Goal: Task Accomplishment & Management: Use online tool/utility

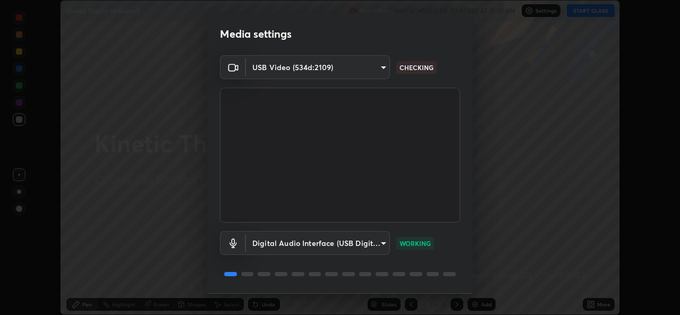
scroll to position [33, 0]
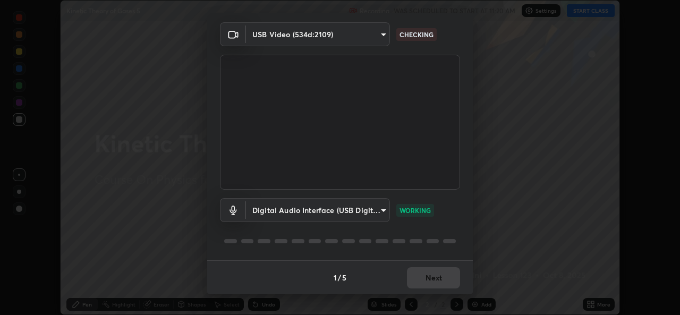
click at [433, 279] on div "1 / 5 Next" at bounding box center [340, 277] width 266 height 34
click at [431, 279] on button "Next" at bounding box center [433, 277] width 53 height 21
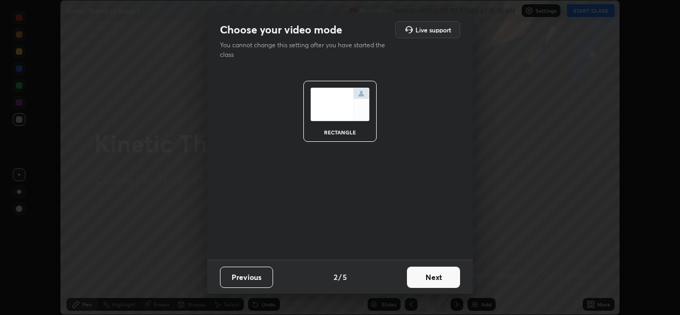
click at [429, 280] on button "Next" at bounding box center [433, 277] width 53 height 21
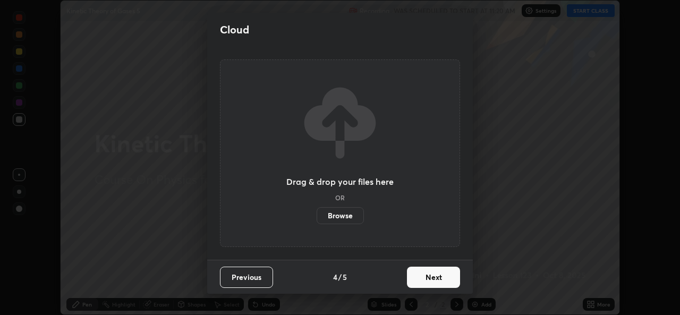
click at [352, 218] on label "Browse" at bounding box center [340, 215] width 47 height 17
click at [317, 218] on input "Browse" at bounding box center [317, 215] width 0 height 17
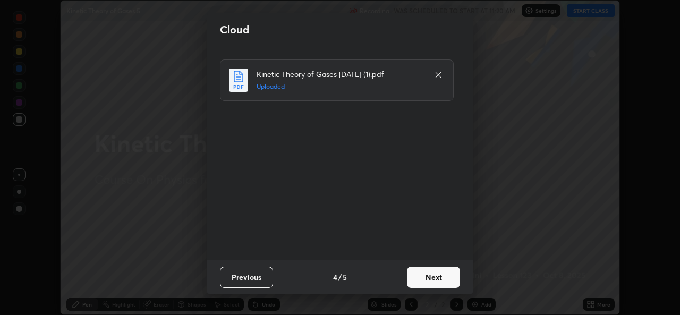
click at [431, 282] on button "Next" at bounding box center [433, 277] width 53 height 21
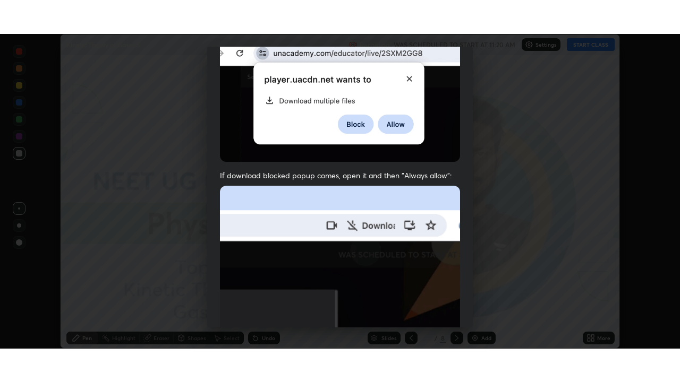
scroll to position [250, 0]
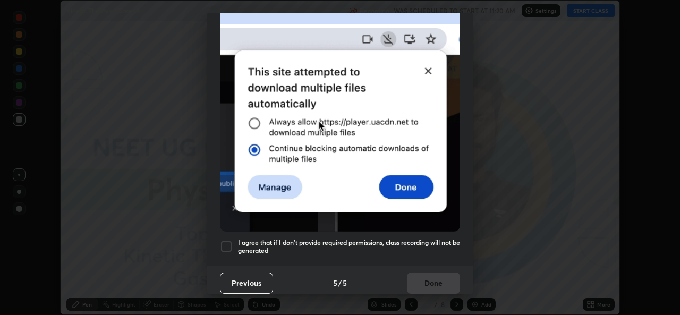
click at [340, 248] on h5 "I agree that if I don't provide required permissions, class recording will not …" at bounding box center [349, 247] width 222 height 16
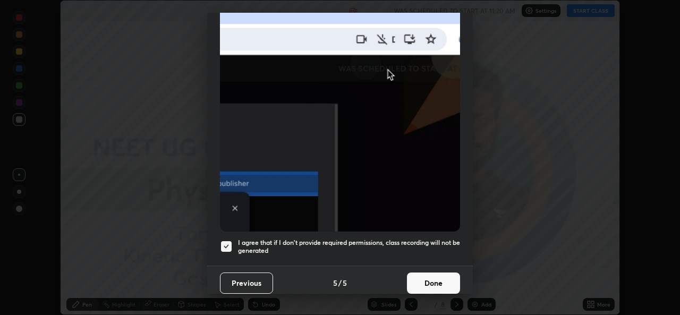
click at [424, 279] on button "Done" at bounding box center [433, 283] width 53 height 21
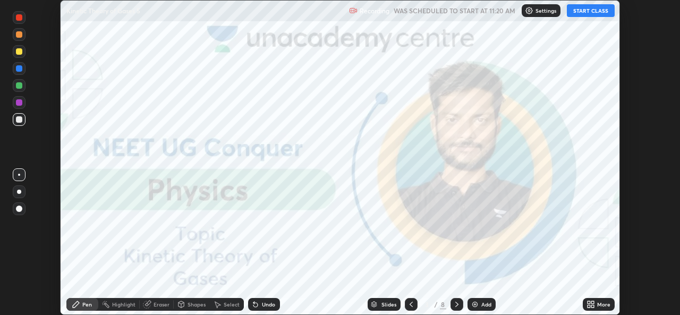
click at [591, 305] on icon at bounding box center [590, 304] width 8 height 8
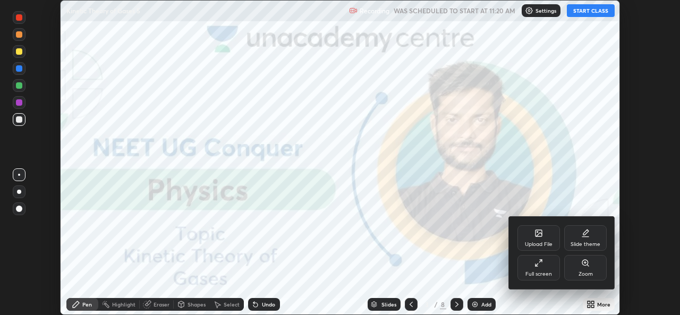
click at [535, 244] on div "Upload File" at bounding box center [539, 244] width 28 height 5
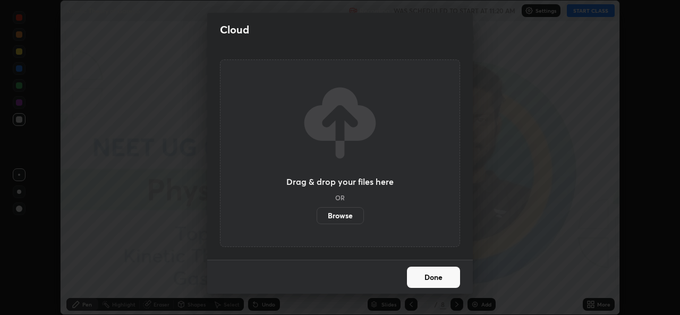
click at [335, 217] on label "Browse" at bounding box center [340, 215] width 47 height 17
click at [317, 217] on input "Browse" at bounding box center [317, 215] width 0 height 17
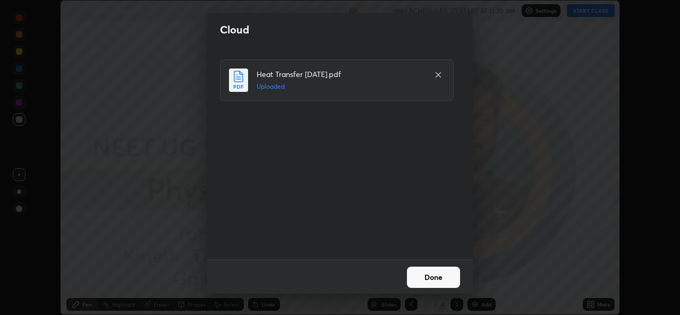
click at [431, 278] on button "Done" at bounding box center [433, 277] width 53 height 21
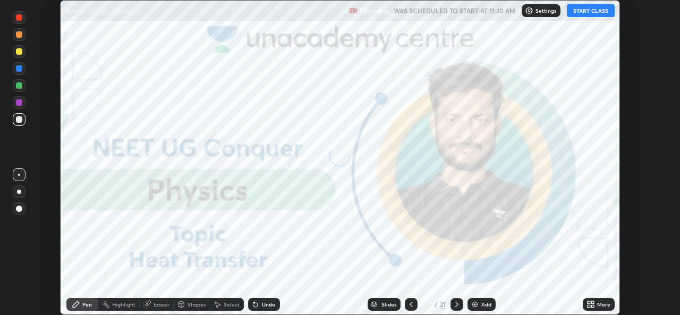
click at [593, 306] on icon at bounding box center [592, 306] width 3 height 3
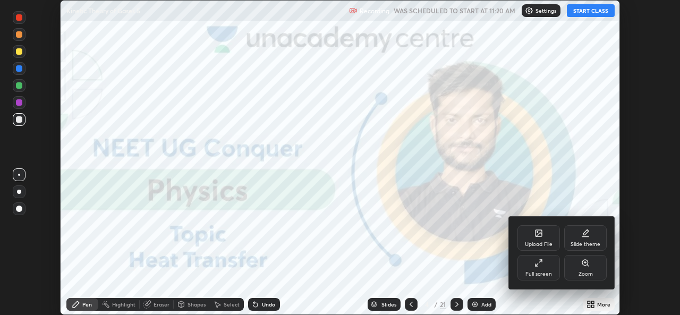
click at [541, 268] on div "Full screen" at bounding box center [538, 267] width 42 height 25
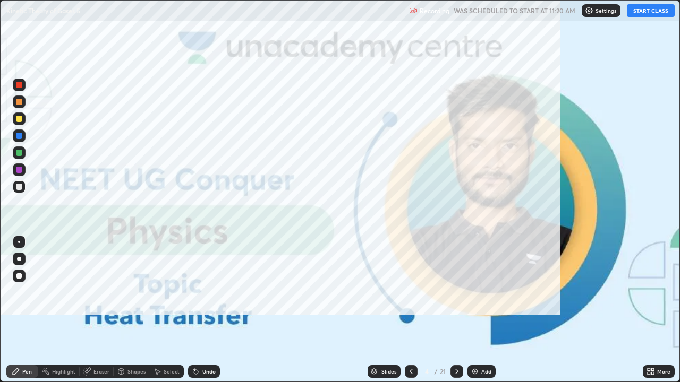
scroll to position [382, 680]
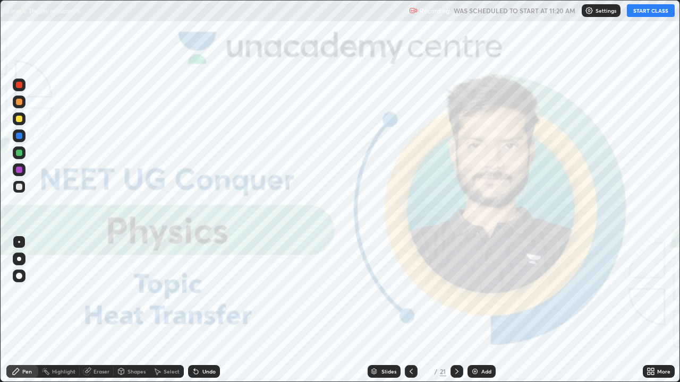
click at [650, 10] on button "START CLASS" at bounding box center [651, 10] width 48 height 13
click at [476, 314] on img at bounding box center [475, 372] width 8 height 8
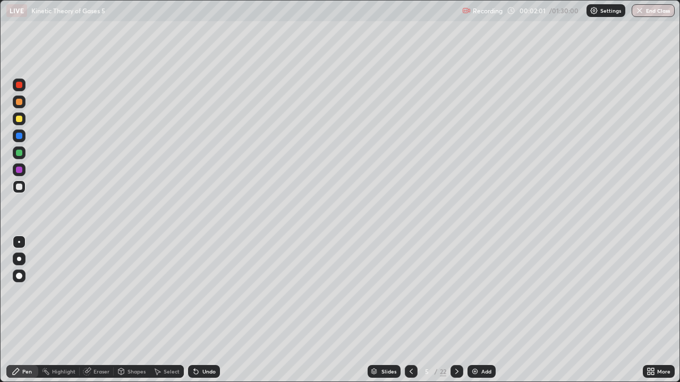
click at [17, 188] on div at bounding box center [19, 187] width 6 height 6
click at [17, 259] on div at bounding box center [19, 259] width 4 height 4
click at [473, 314] on img at bounding box center [475, 372] width 8 height 8
click at [17, 153] on div at bounding box center [19, 153] width 6 height 6
click at [391, 314] on div "Slides" at bounding box center [388, 371] width 15 height 5
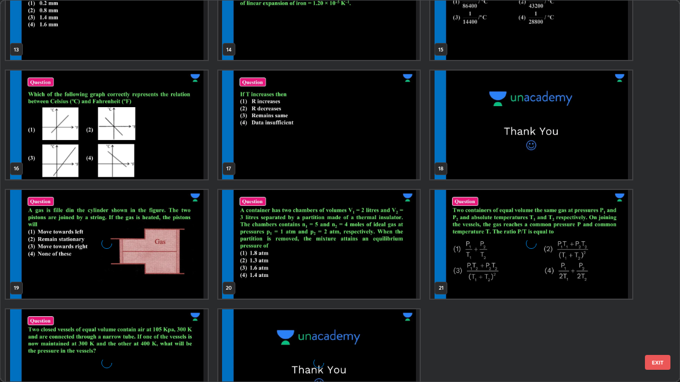
scroll to position [573, 0]
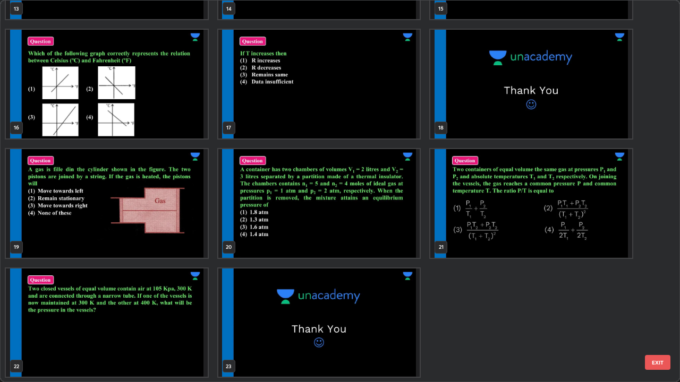
click at [157, 239] on img "grid" at bounding box center [107, 203] width 202 height 109
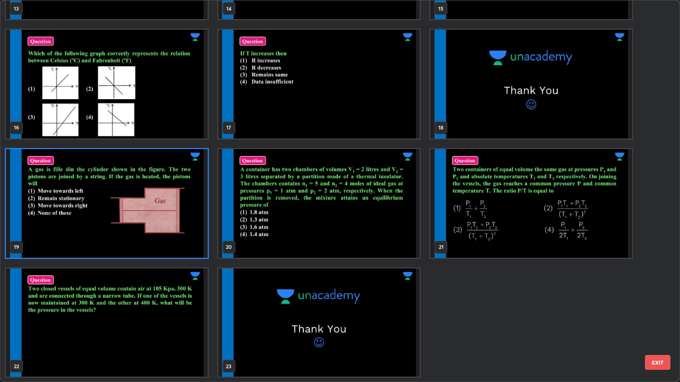
click at [155, 242] on img "grid" at bounding box center [107, 203] width 202 height 109
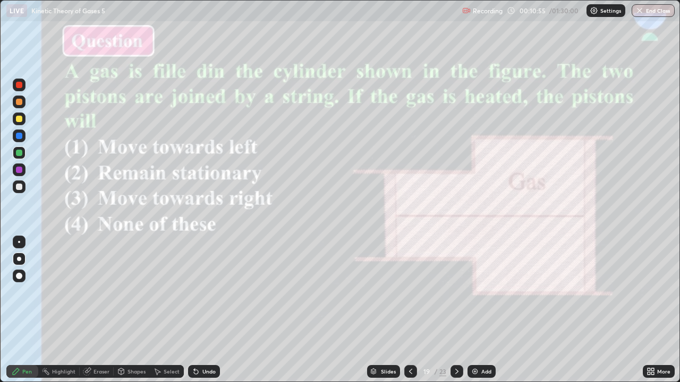
click at [17, 123] on div at bounding box center [19, 119] width 13 height 13
click at [18, 119] on div at bounding box center [19, 119] width 6 height 6
click at [17, 101] on div at bounding box center [19, 102] width 6 height 6
click at [19, 85] on div at bounding box center [19, 85] width 6 height 6
click at [474, 314] on img at bounding box center [475, 372] width 8 height 8
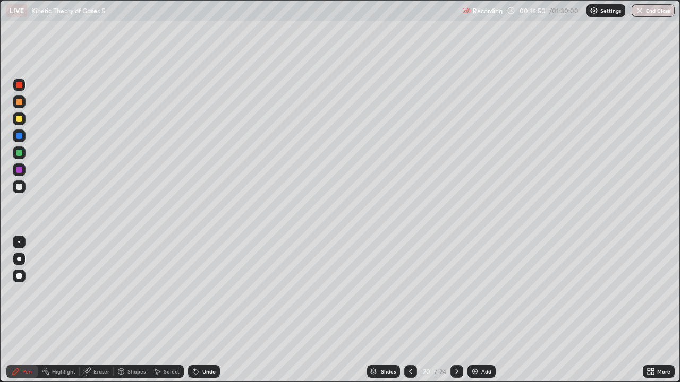
click at [18, 186] on div at bounding box center [19, 187] width 6 height 6
click at [18, 171] on div at bounding box center [19, 170] width 6 height 6
click at [19, 134] on div at bounding box center [19, 136] width 6 height 6
click at [17, 100] on div at bounding box center [19, 102] width 6 height 6
click at [18, 186] on div at bounding box center [19, 187] width 6 height 6
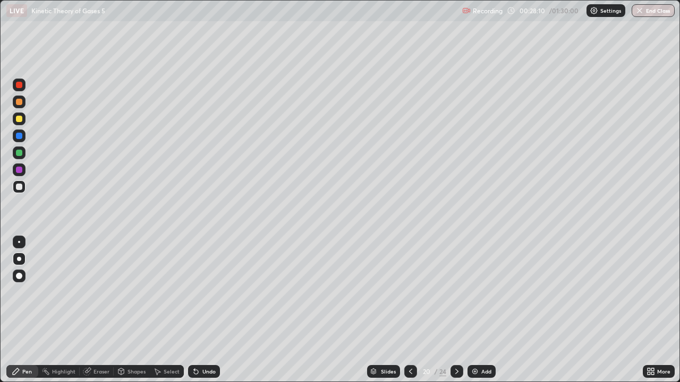
click at [473, 314] on img at bounding box center [475, 372] width 8 height 8
click at [19, 118] on div at bounding box center [19, 119] width 6 height 6
click at [475, 314] on img at bounding box center [475, 372] width 8 height 8
click at [16, 135] on div at bounding box center [19, 136] width 6 height 6
click at [17, 187] on div at bounding box center [19, 187] width 6 height 6
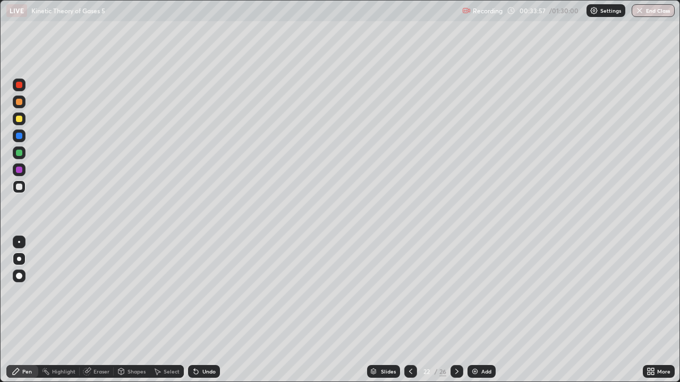
click at [19, 167] on div at bounding box center [19, 170] width 6 height 6
click at [21, 152] on div at bounding box center [19, 153] width 6 height 6
click at [20, 82] on div at bounding box center [19, 85] width 6 height 6
click at [96, 314] on div "Eraser" at bounding box center [97, 371] width 34 height 21
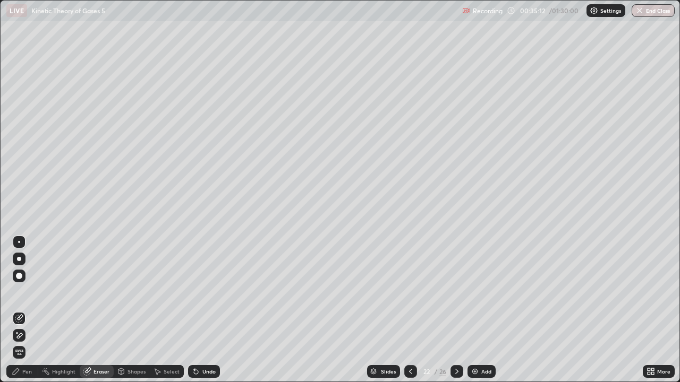
click at [27, 314] on div "Pen" at bounding box center [27, 371] width 10 height 5
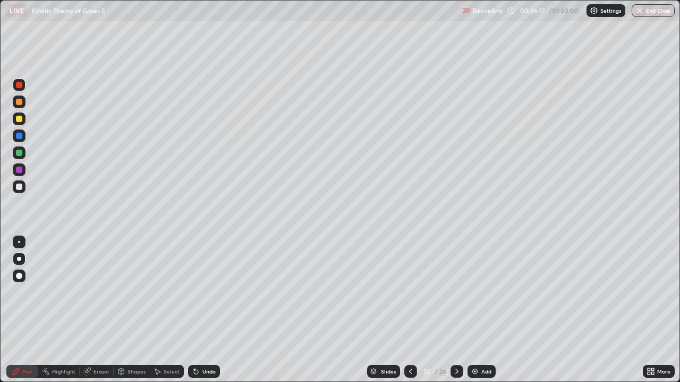
click at [473, 314] on img at bounding box center [475, 372] width 8 height 8
click at [19, 169] on div at bounding box center [19, 170] width 6 height 6
click at [18, 136] on div at bounding box center [19, 136] width 6 height 6
click at [17, 150] on div at bounding box center [19, 153] width 6 height 6
click at [18, 153] on div at bounding box center [19, 153] width 6 height 6
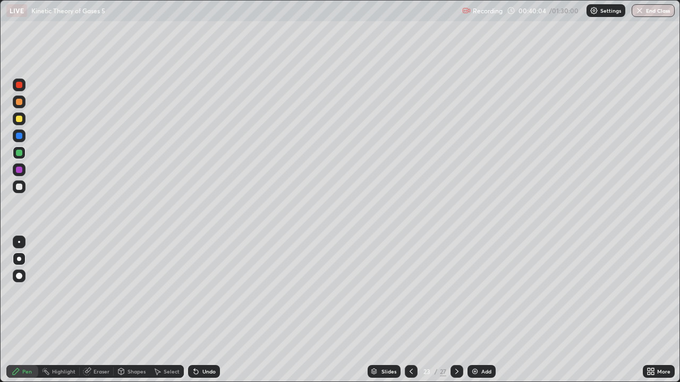
click at [408, 314] on icon at bounding box center [411, 372] width 8 height 8
click at [455, 314] on icon at bounding box center [457, 372] width 8 height 8
click at [473, 314] on img at bounding box center [475, 372] width 8 height 8
click at [409, 314] on icon at bounding box center [410, 372] width 8 height 8
click at [409, 314] on icon at bounding box center [410, 371] width 3 height 5
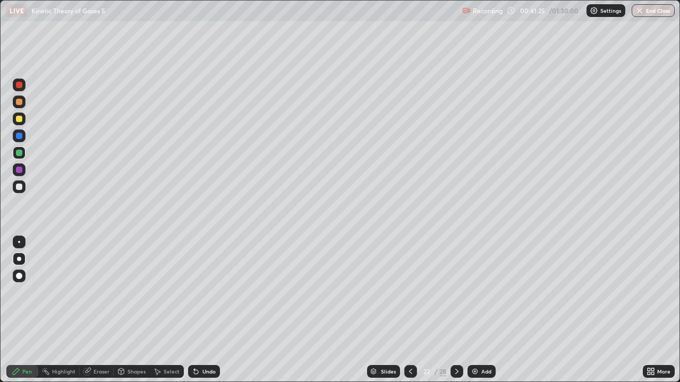
click at [456, 314] on icon at bounding box center [456, 371] width 3 height 5
click at [411, 314] on icon at bounding box center [410, 372] width 8 height 8
click at [453, 314] on icon at bounding box center [457, 372] width 8 height 8
click at [454, 314] on icon at bounding box center [457, 372] width 8 height 8
click at [383, 314] on div "Slides" at bounding box center [388, 371] width 15 height 5
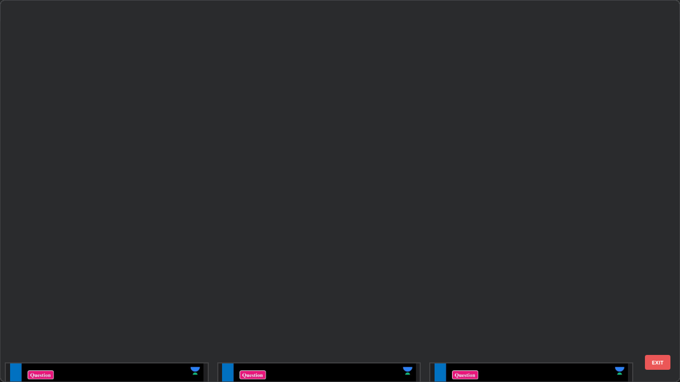
scroll to position [378, 674]
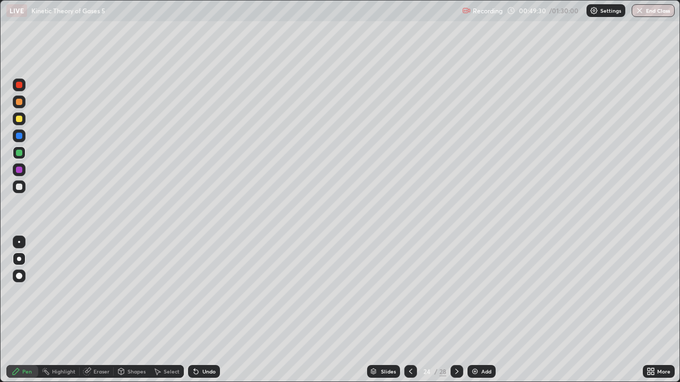
click at [381, 314] on div "Slides" at bounding box center [388, 371] width 15 height 5
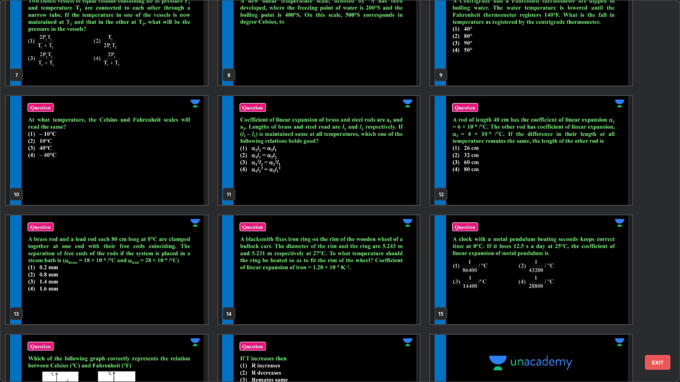
scroll to position [204, 0]
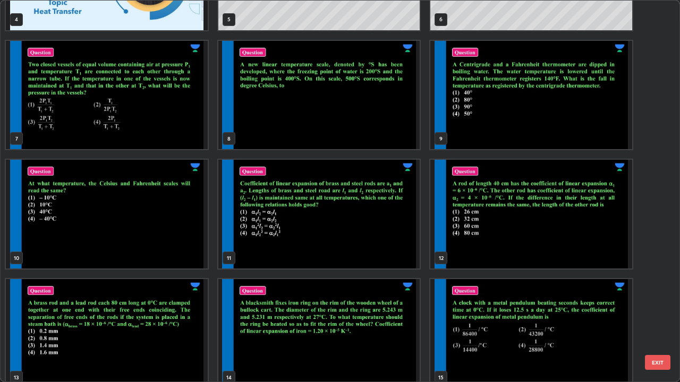
click at [377, 121] on img "grid" at bounding box center [319, 95] width 202 height 109
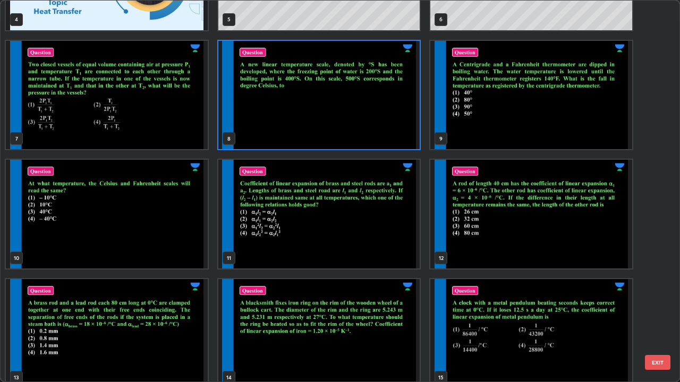
click at [379, 119] on img "grid" at bounding box center [319, 95] width 202 height 109
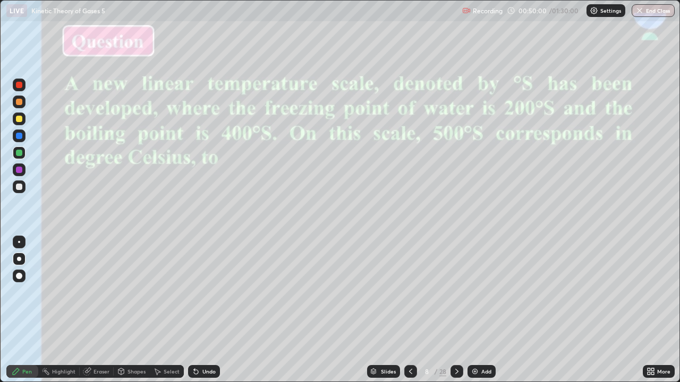
click at [18, 119] on div at bounding box center [19, 119] width 6 height 6
click at [99, 314] on div "Eraser" at bounding box center [97, 371] width 34 height 13
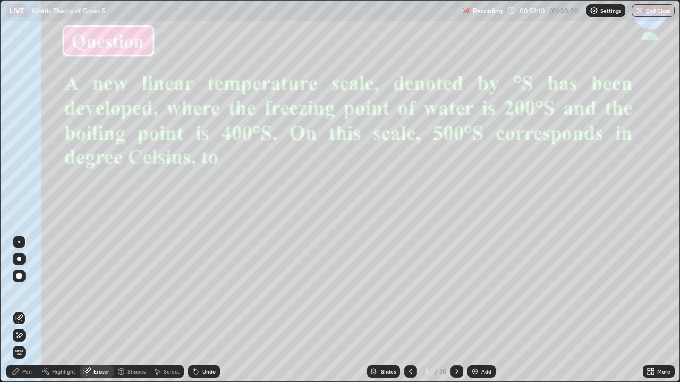
click at [20, 314] on icon at bounding box center [16, 372] width 8 height 8
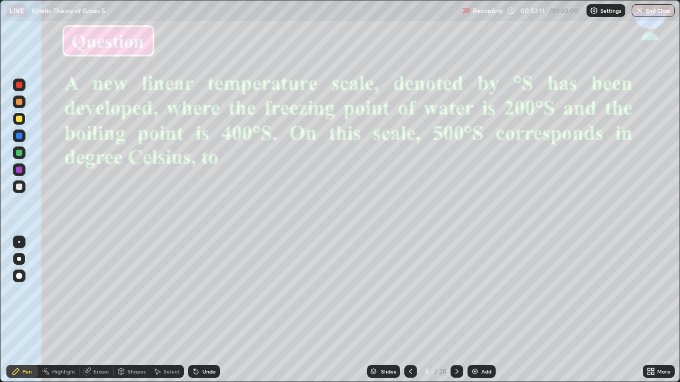
click at [18, 101] on div at bounding box center [19, 102] width 6 height 6
click at [16, 87] on div at bounding box center [19, 85] width 6 height 6
click at [388, 314] on div "Slides" at bounding box center [388, 371] width 15 height 5
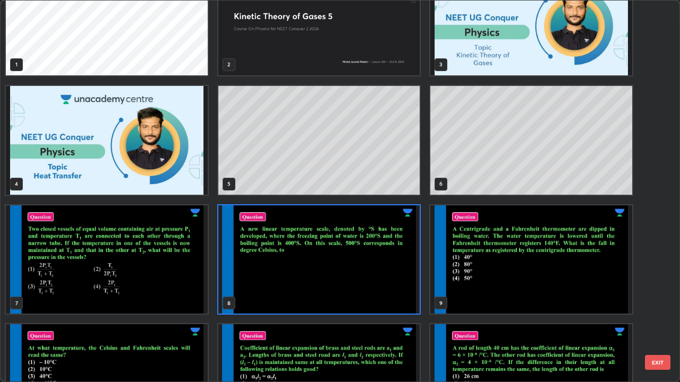
scroll to position [49, 0]
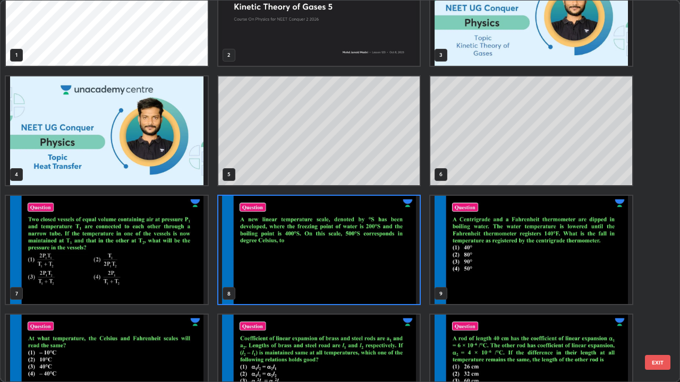
click at [486, 283] on img "grid" at bounding box center [531, 250] width 202 height 109
click at [484, 284] on img "grid" at bounding box center [531, 250] width 202 height 109
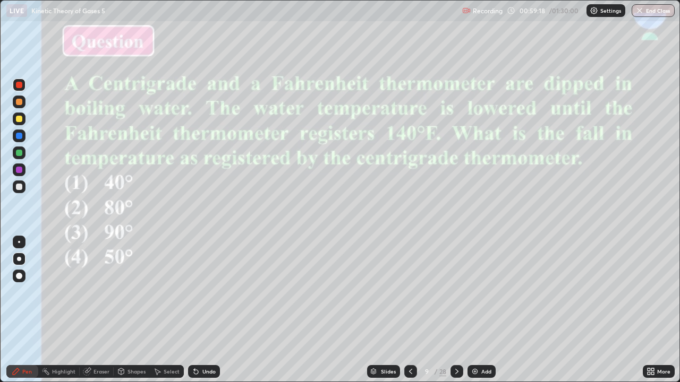
click at [18, 118] on div at bounding box center [19, 119] width 6 height 6
click at [380, 314] on div "Slides" at bounding box center [383, 371] width 33 height 13
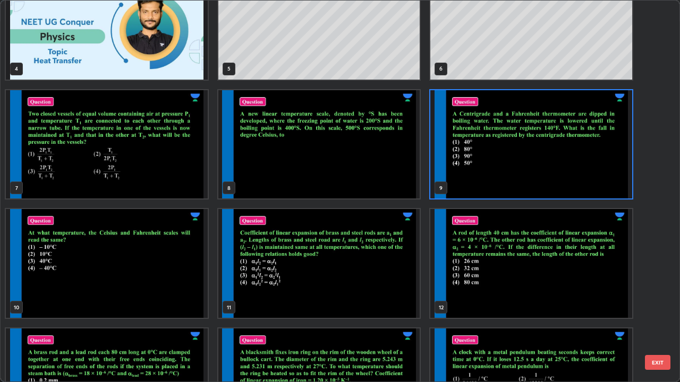
scroll to position [158, 0]
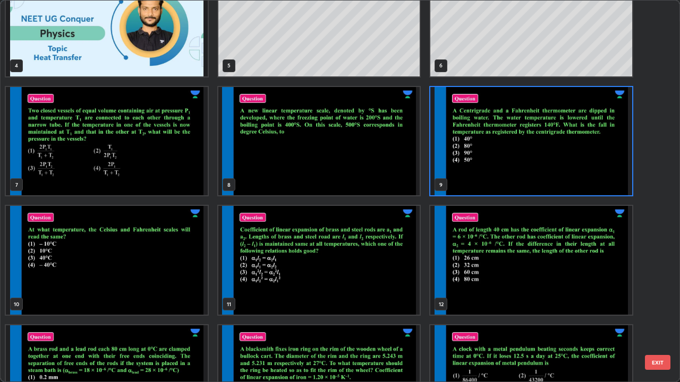
click at [152, 274] on img "grid" at bounding box center [107, 260] width 202 height 109
click at [157, 271] on img "grid" at bounding box center [107, 260] width 202 height 109
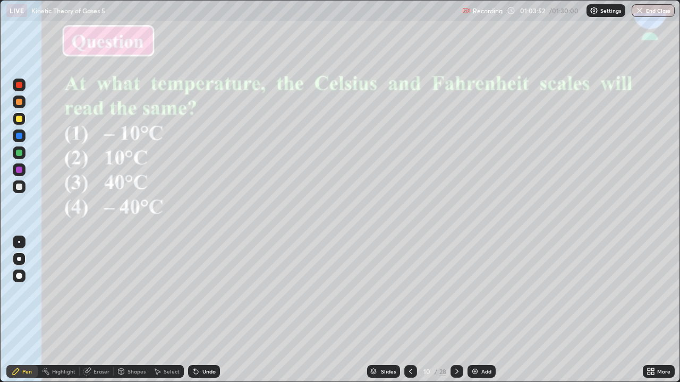
click at [97, 314] on div "Eraser" at bounding box center [101, 371] width 16 height 5
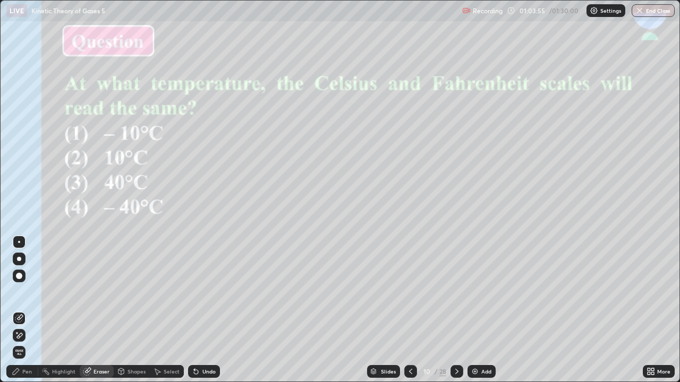
click at [23, 314] on div "Pen" at bounding box center [27, 371] width 10 height 5
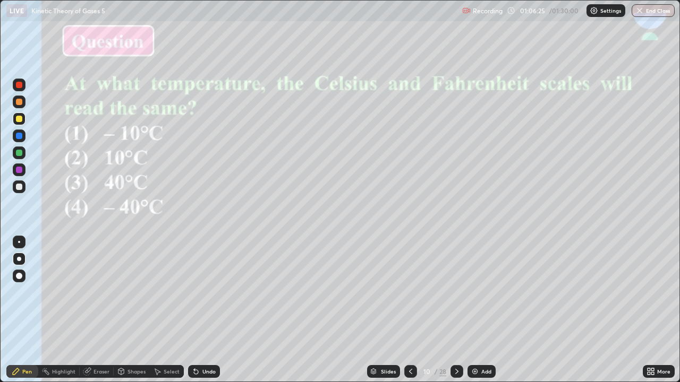
click at [381, 314] on div "Slides" at bounding box center [383, 371] width 33 height 13
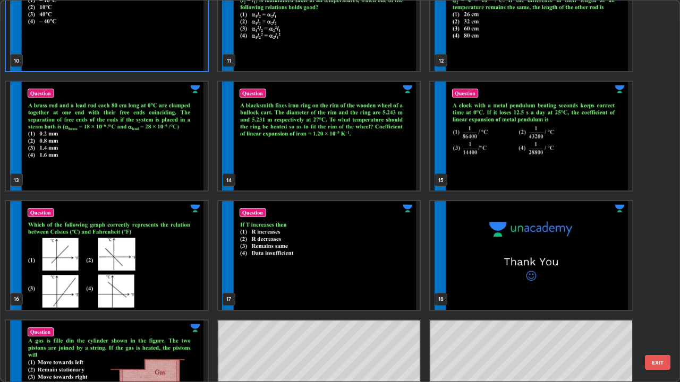
scroll to position [411, 0]
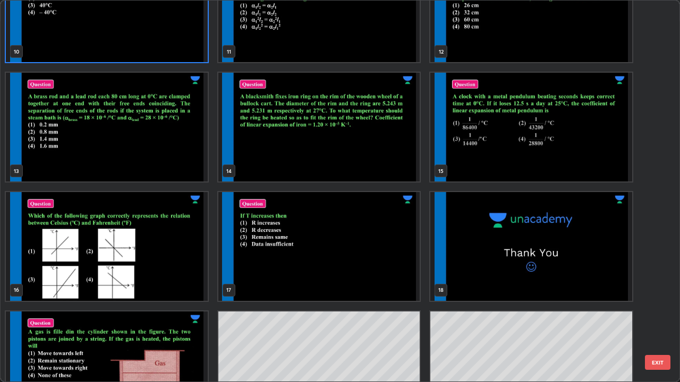
click at [161, 287] on img "grid" at bounding box center [107, 246] width 202 height 109
click at [165, 287] on img "grid" at bounding box center [107, 246] width 202 height 109
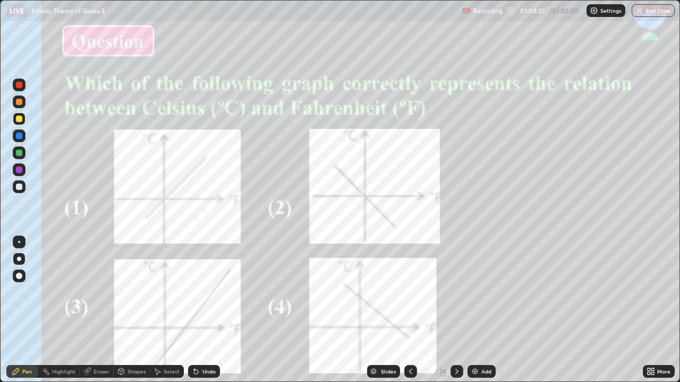
click at [21, 138] on div at bounding box center [19, 136] width 6 height 6
click at [477, 314] on img at bounding box center [475, 372] width 8 height 8
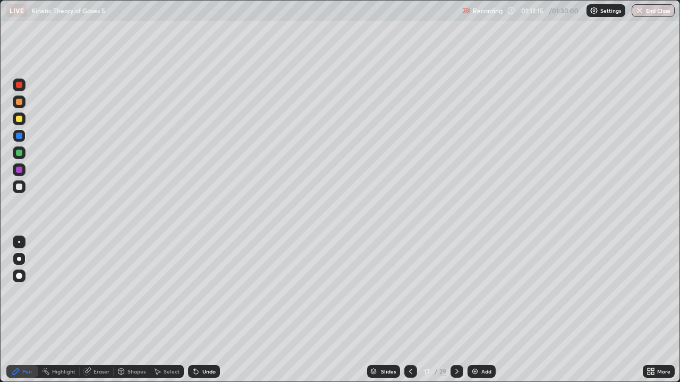
click at [18, 187] on div at bounding box center [19, 187] width 6 height 6
click at [16, 154] on div at bounding box center [19, 153] width 6 height 6
click at [17, 172] on div at bounding box center [19, 170] width 6 height 6
click at [18, 136] on div at bounding box center [19, 136] width 6 height 6
click at [18, 87] on div at bounding box center [19, 85] width 6 height 6
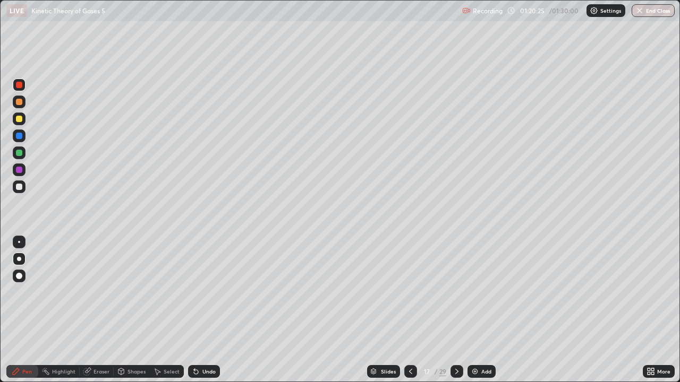
click at [476, 314] on img at bounding box center [475, 372] width 8 height 8
click at [17, 118] on div at bounding box center [19, 119] width 6 height 6
click at [18, 101] on div at bounding box center [19, 102] width 6 height 6
click at [19, 153] on div at bounding box center [19, 153] width 6 height 6
click at [651, 11] on button "End Class" at bounding box center [654, 10] width 42 height 13
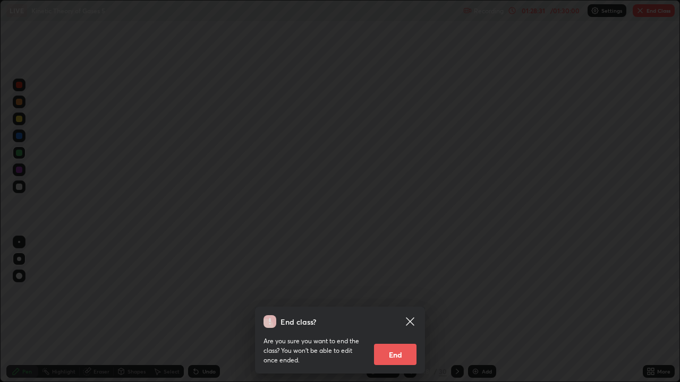
click at [388, 314] on button "End" at bounding box center [395, 354] width 42 height 21
